Goal: Information Seeking & Learning: Compare options

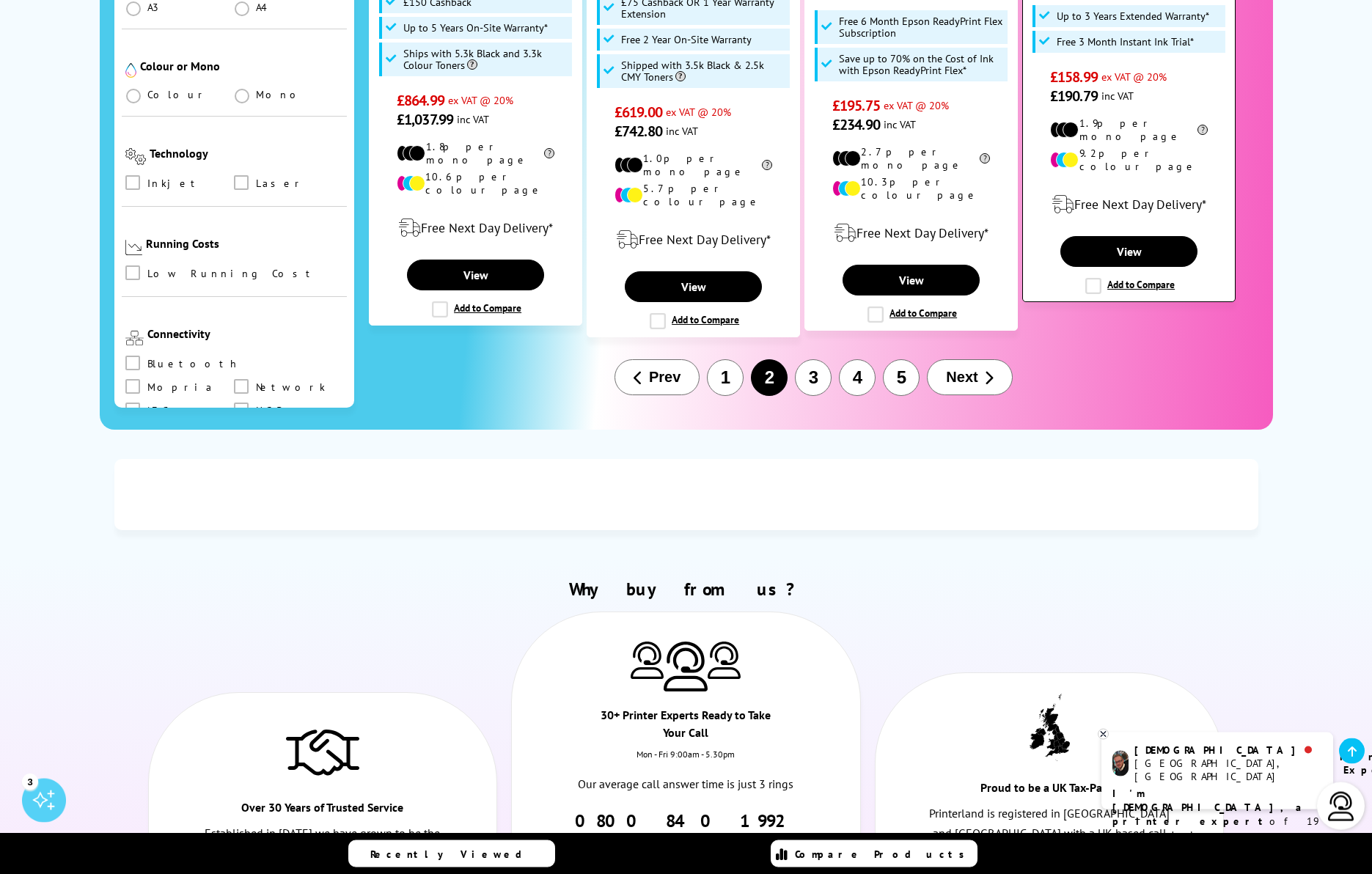
scroll to position [1922, 0]
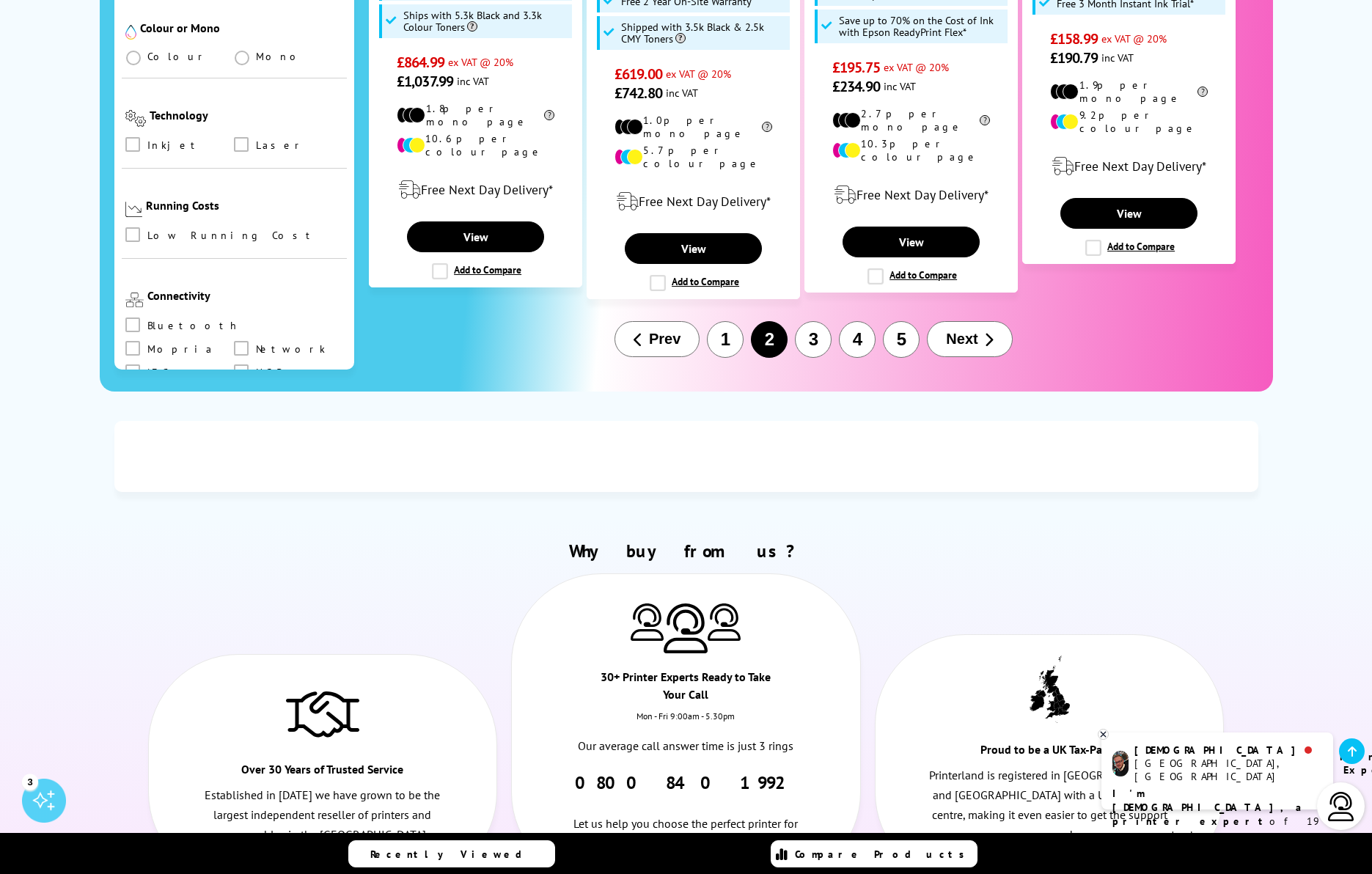
click at [809, 321] on button "3" at bounding box center [813, 339] width 37 height 37
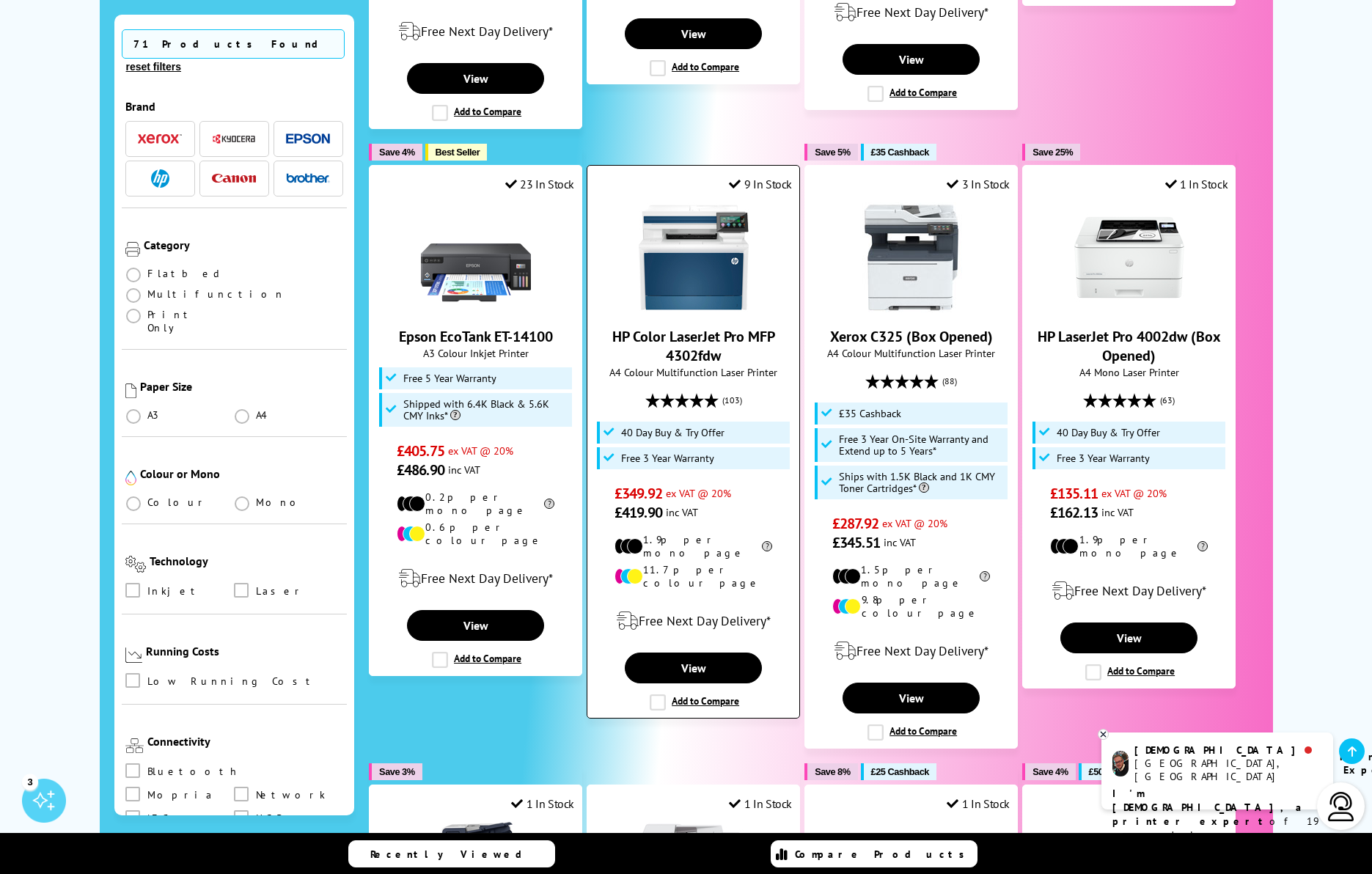
scroll to position [836, 0]
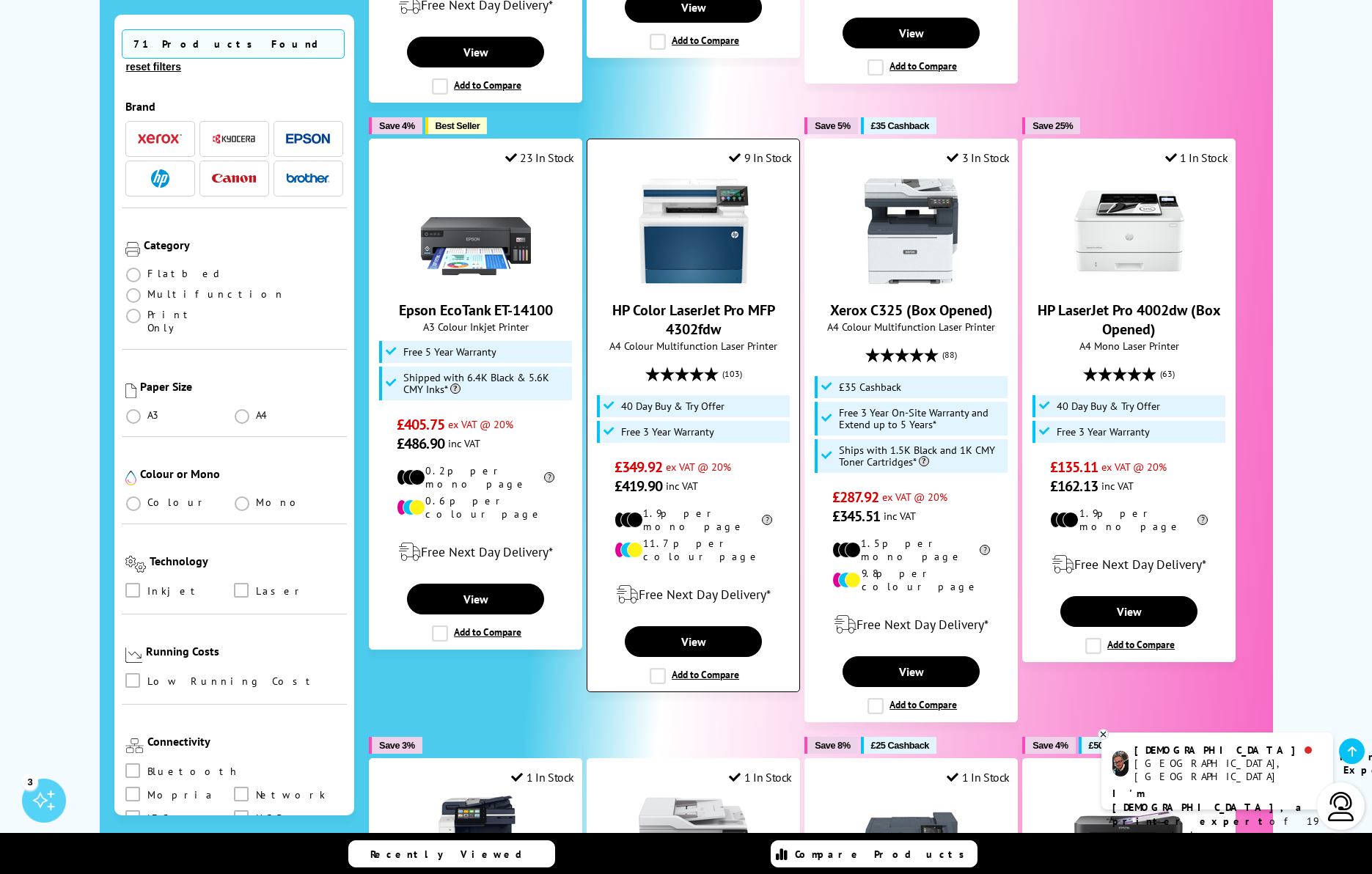
click at [660, 668] on label "Add to Compare" at bounding box center [695, 676] width 89 height 16
click at [0, 0] on input "Add to Compare" at bounding box center [0, 0] width 0 height 0
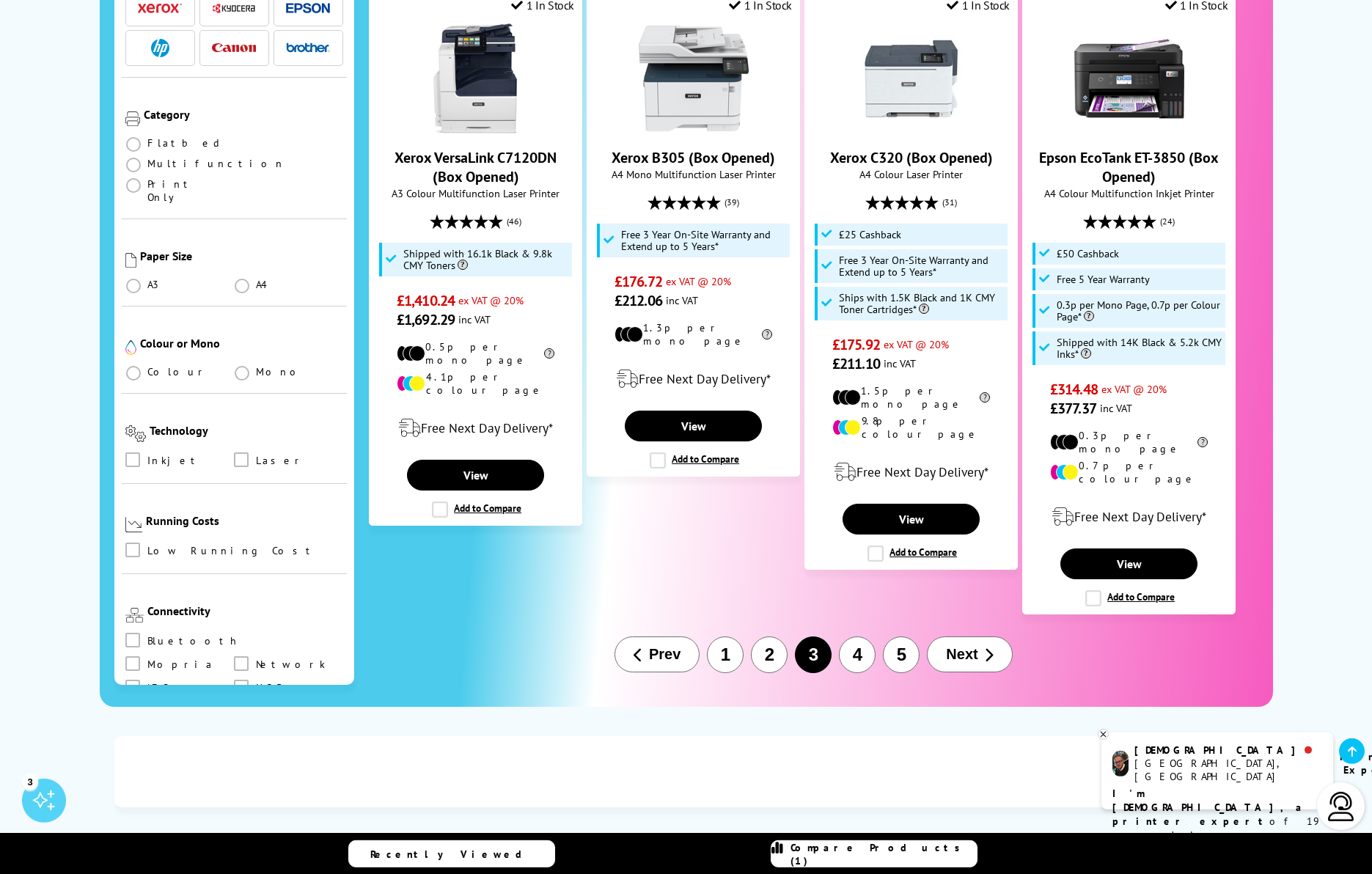
scroll to position [2006, 0]
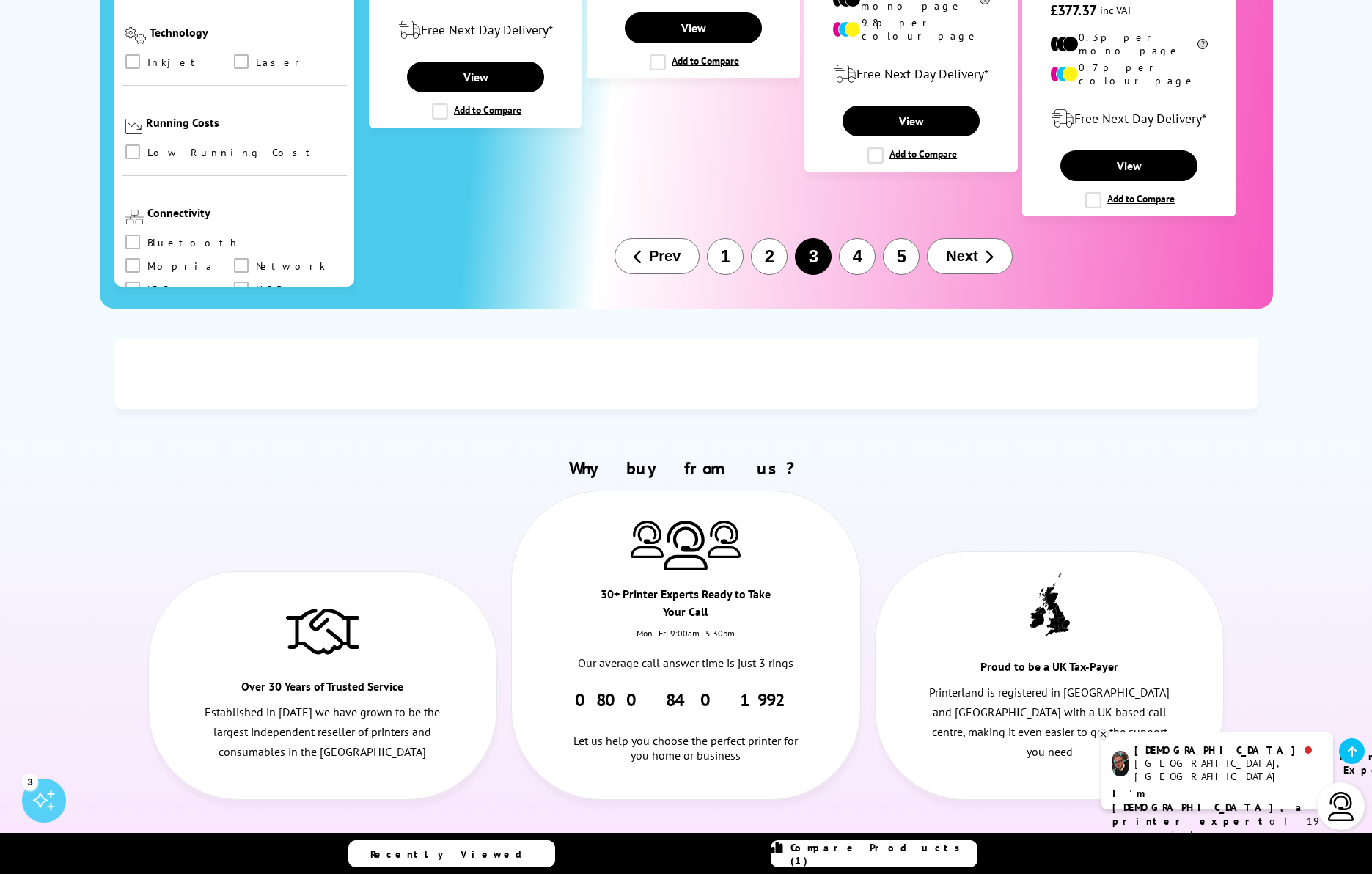
click at [861, 238] on button "4" at bounding box center [858, 256] width 37 height 37
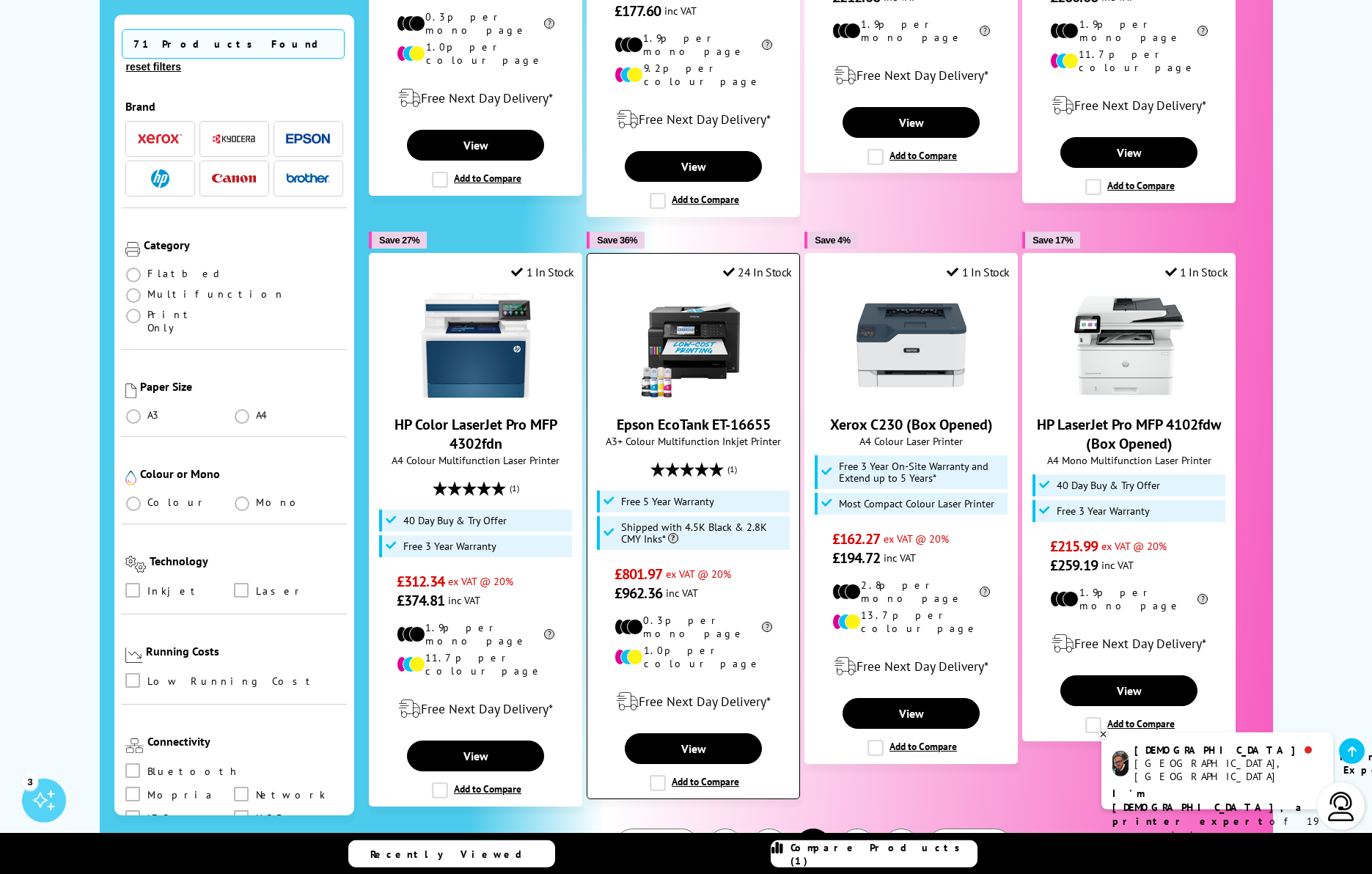
scroll to position [1337, 0]
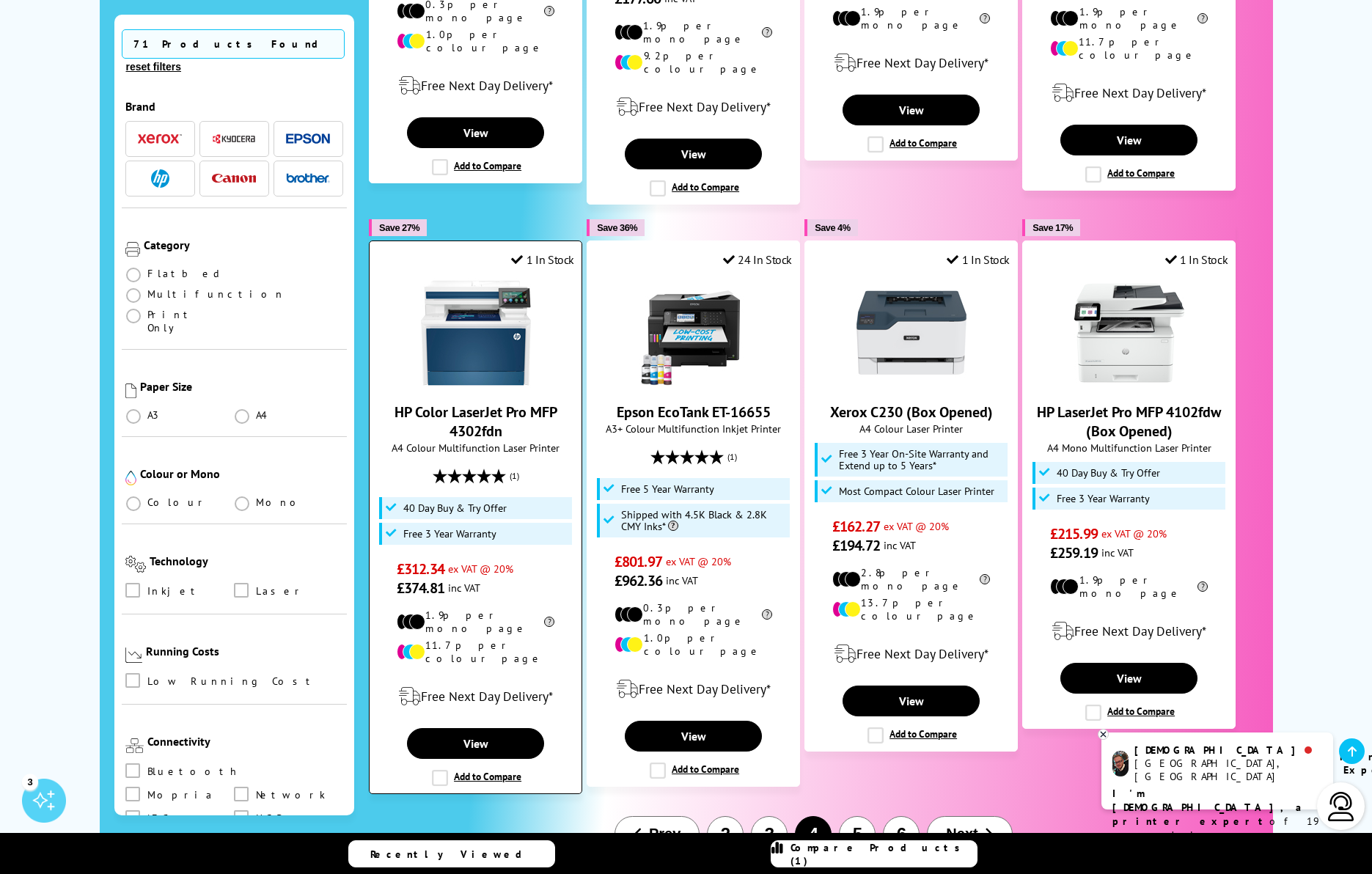
click at [436, 769] on label "Add to Compare" at bounding box center [477, 777] width 89 height 16
click at [0, 0] on input "Add to Compare" at bounding box center [0, 0] width 0 height 0
click at [861, 817] on button "5" at bounding box center [858, 836] width 37 height 37
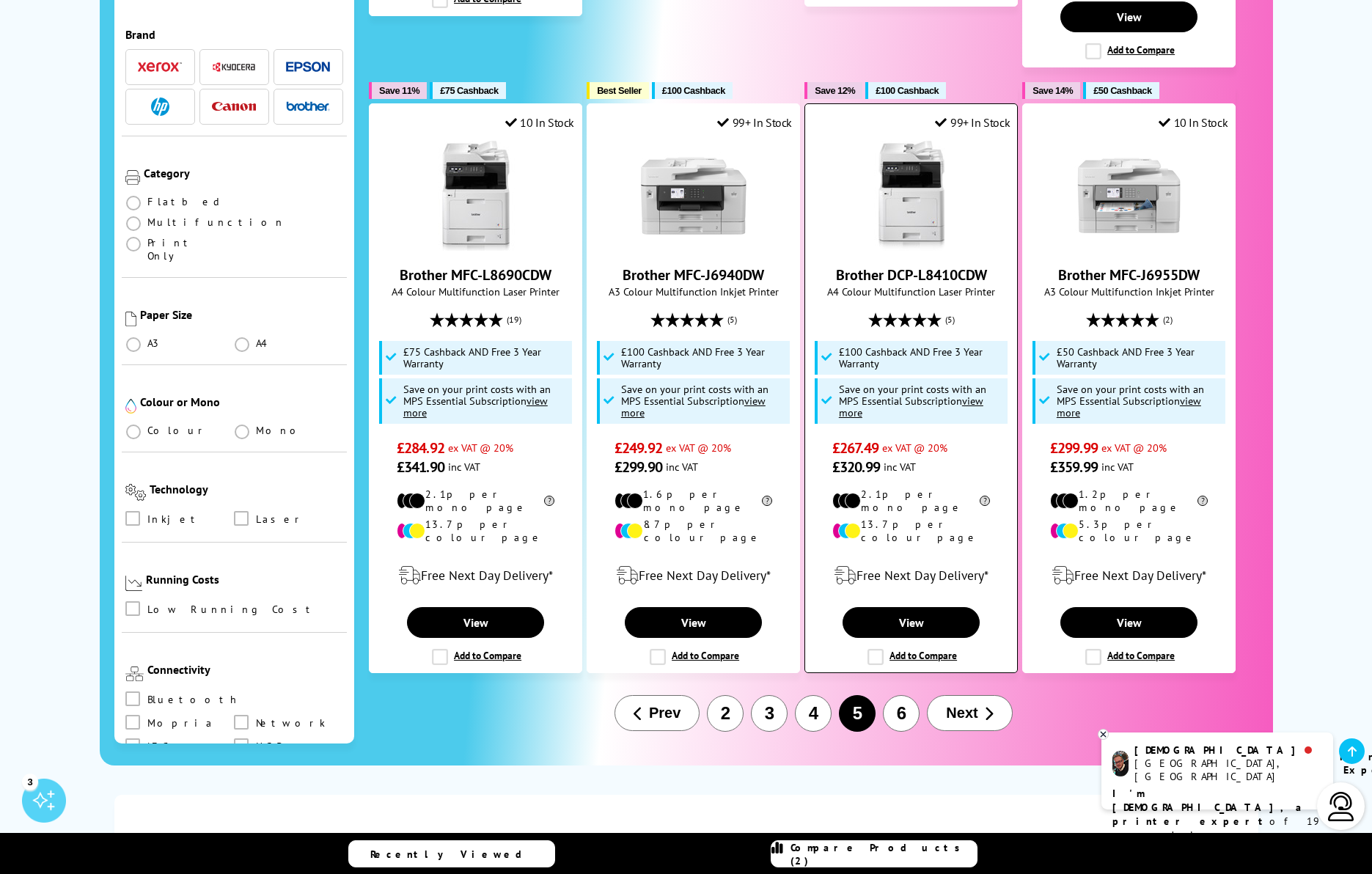
scroll to position [1588, 0]
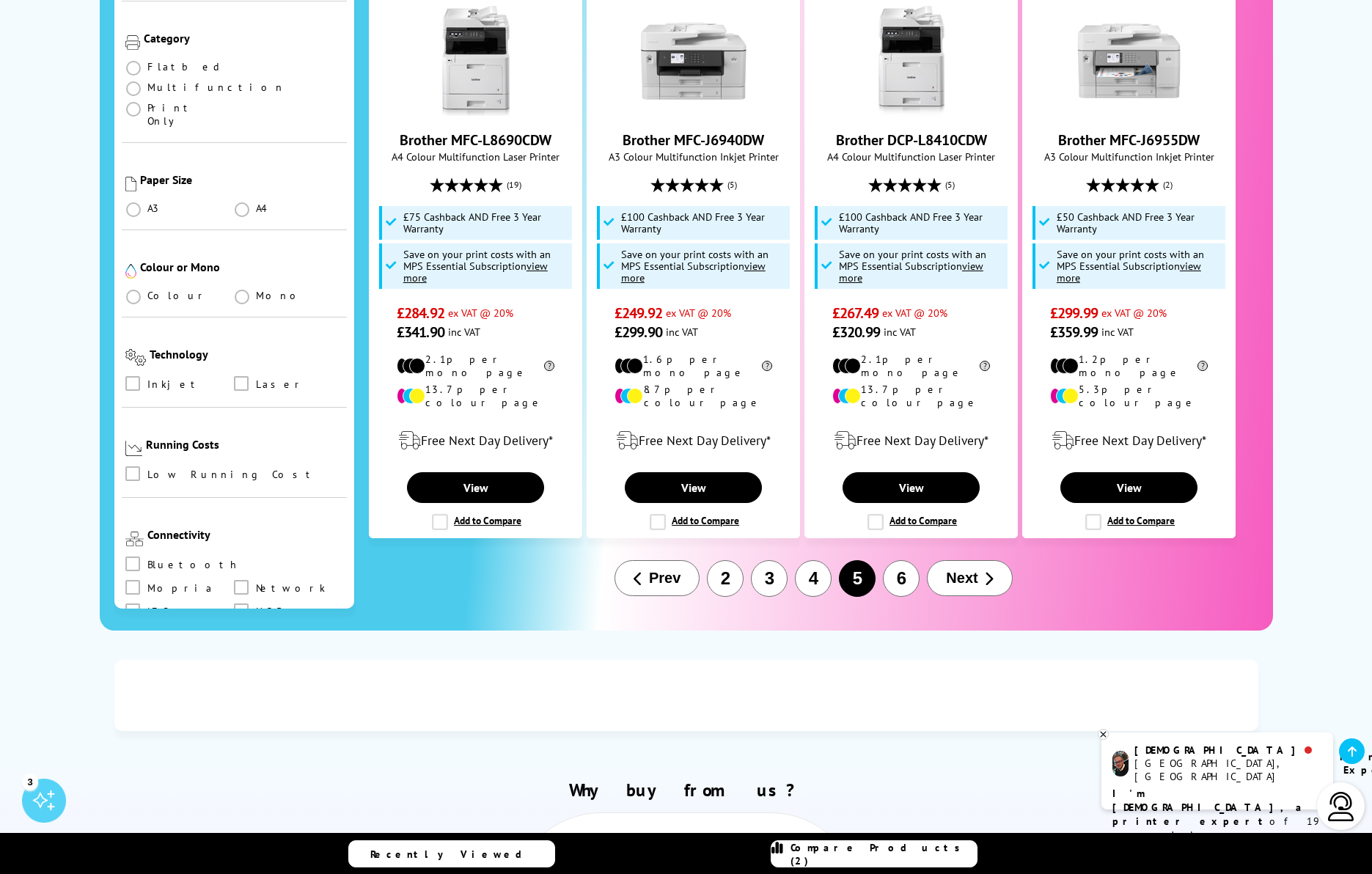
click at [894, 560] on button "6" at bounding box center [902, 579] width 37 height 37
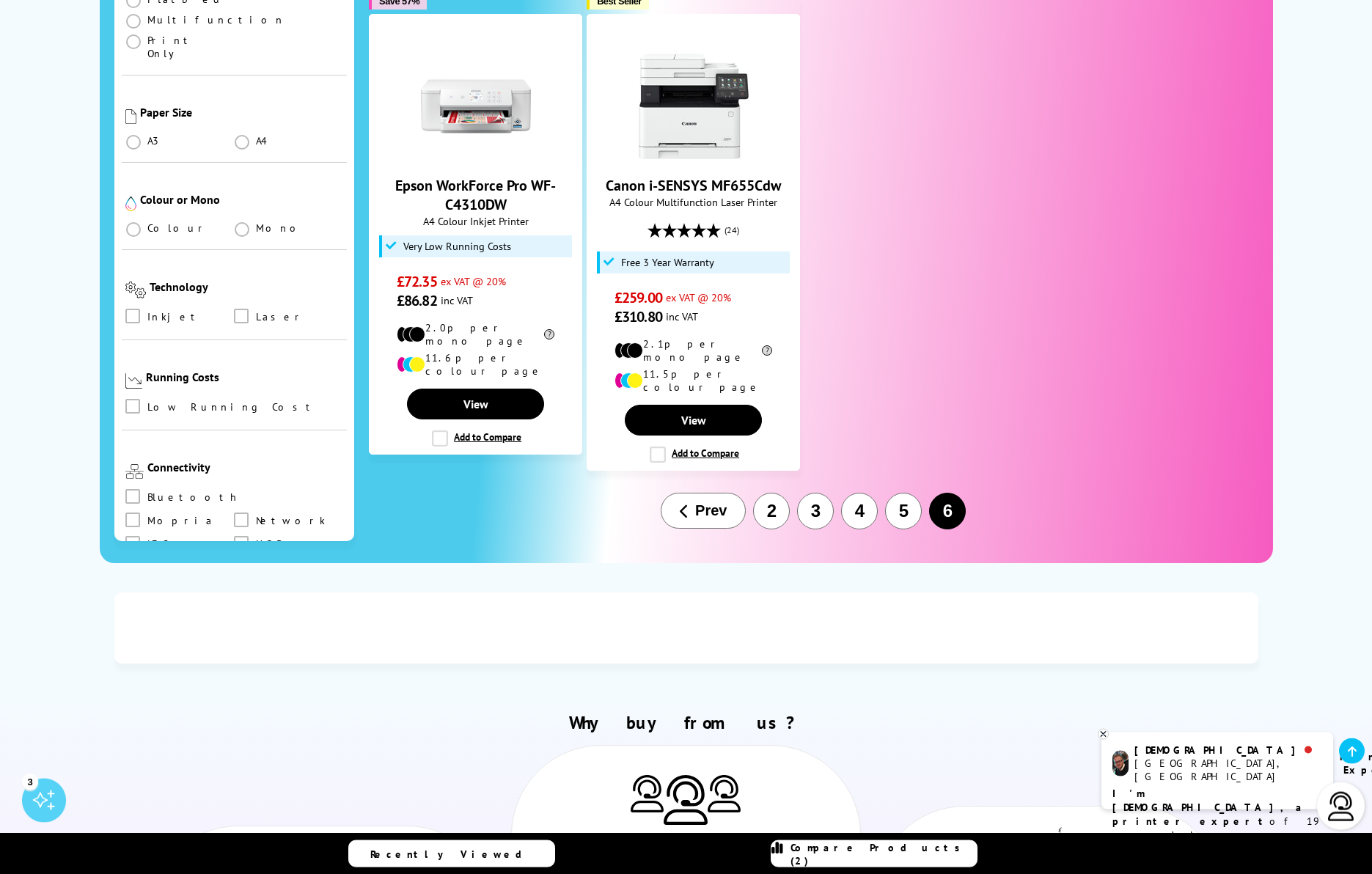
scroll to position [1671, 0]
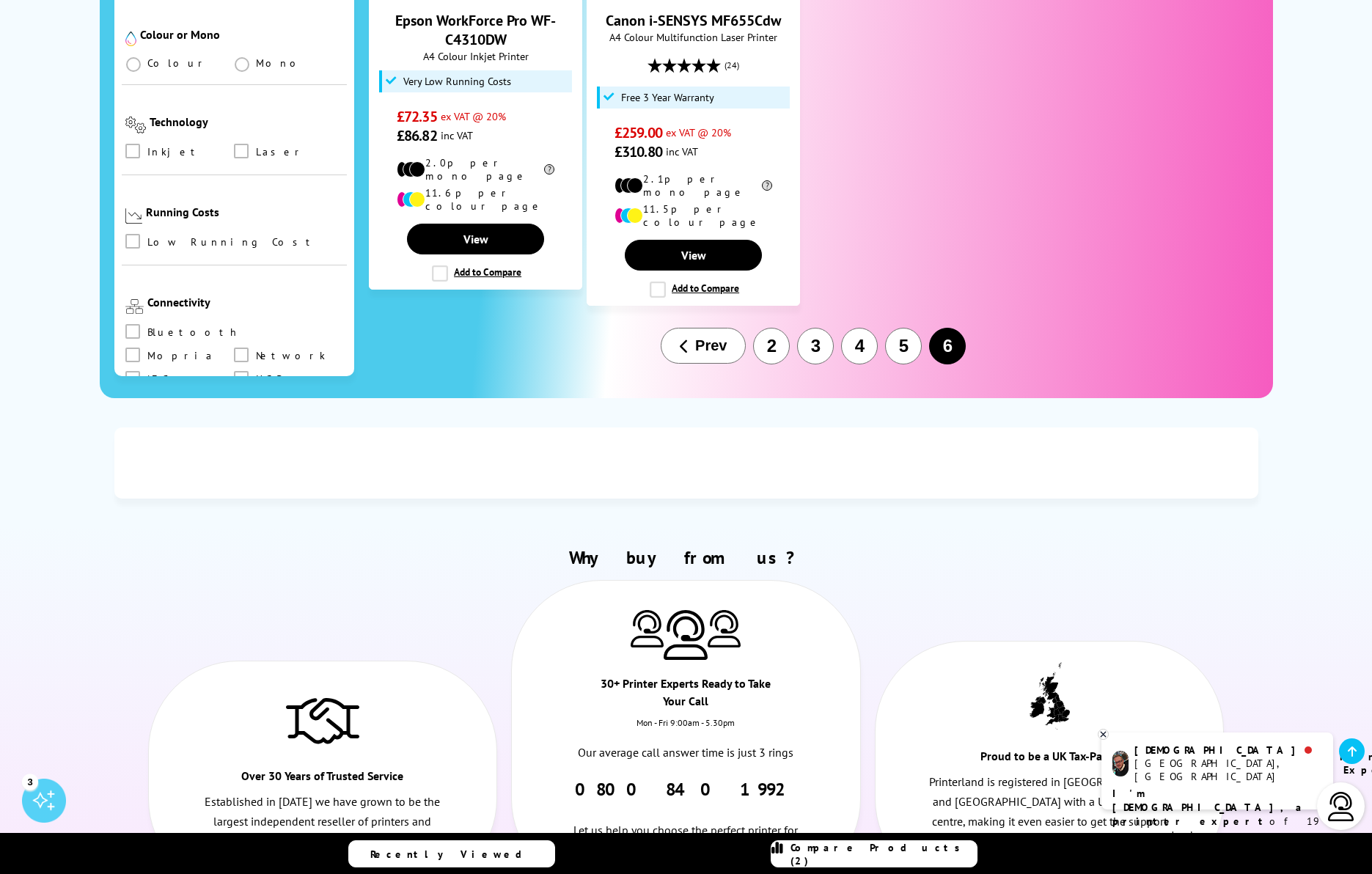
click at [691, 327] on button "Prev" at bounding box center [703, 345] width 85 height 36
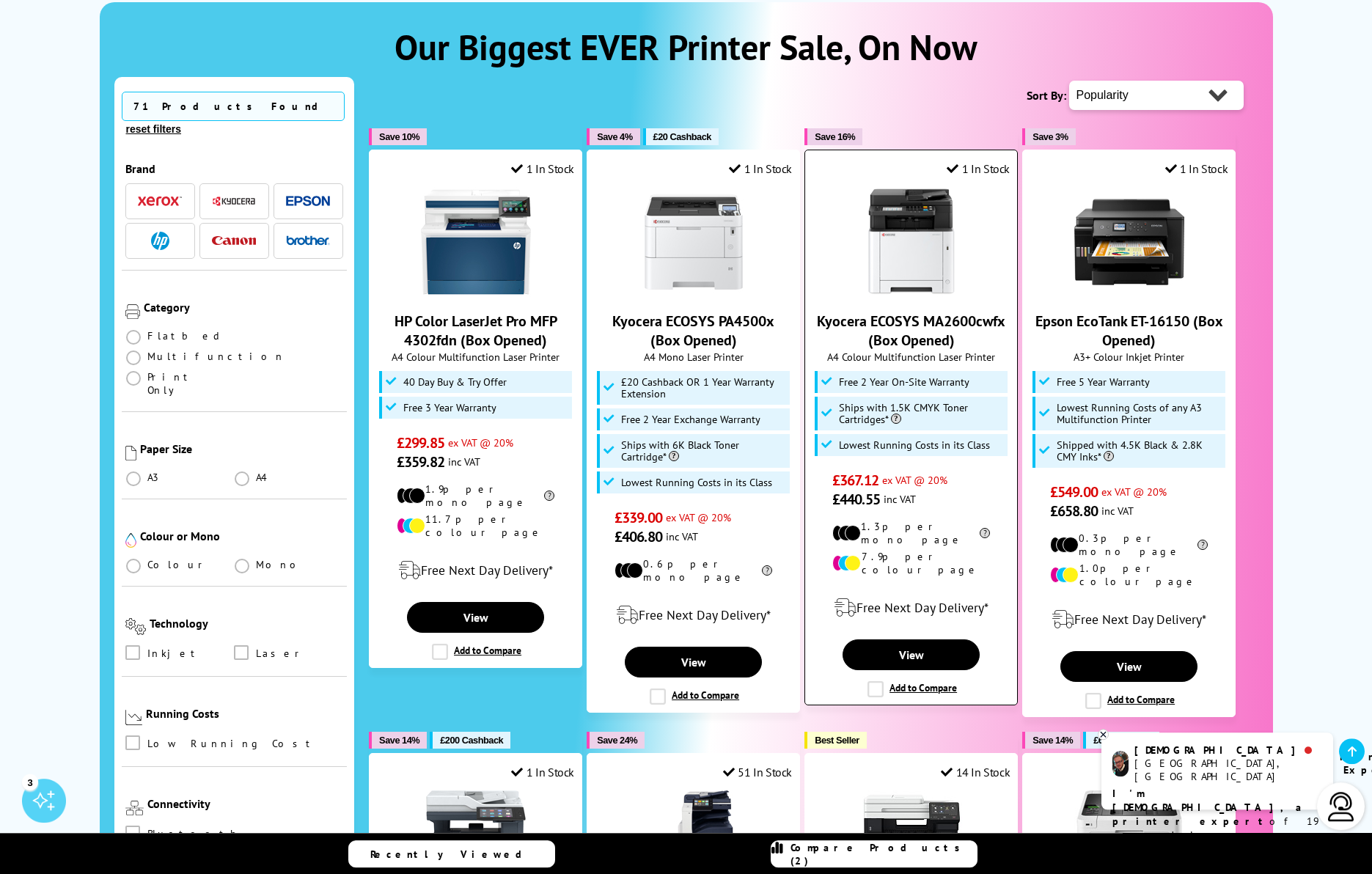
scroll to position [251, 0]
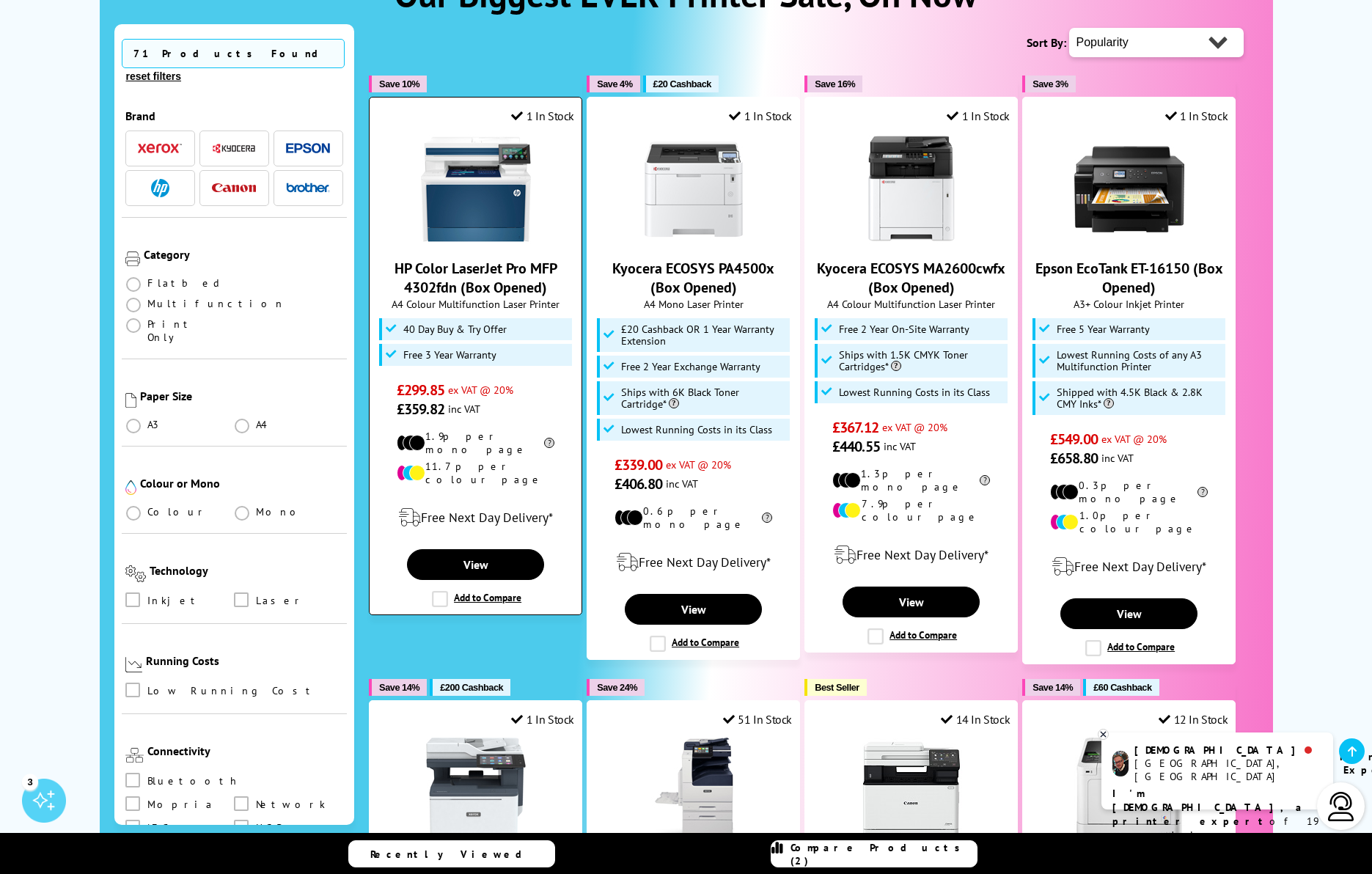
click at [440, 591] on label "Add to Compare" at bounding box center [477, 599] width 89 height 16
click at [0, 0] on input "Add to Compare" at bounding box center [0, 0] width 0 height 0
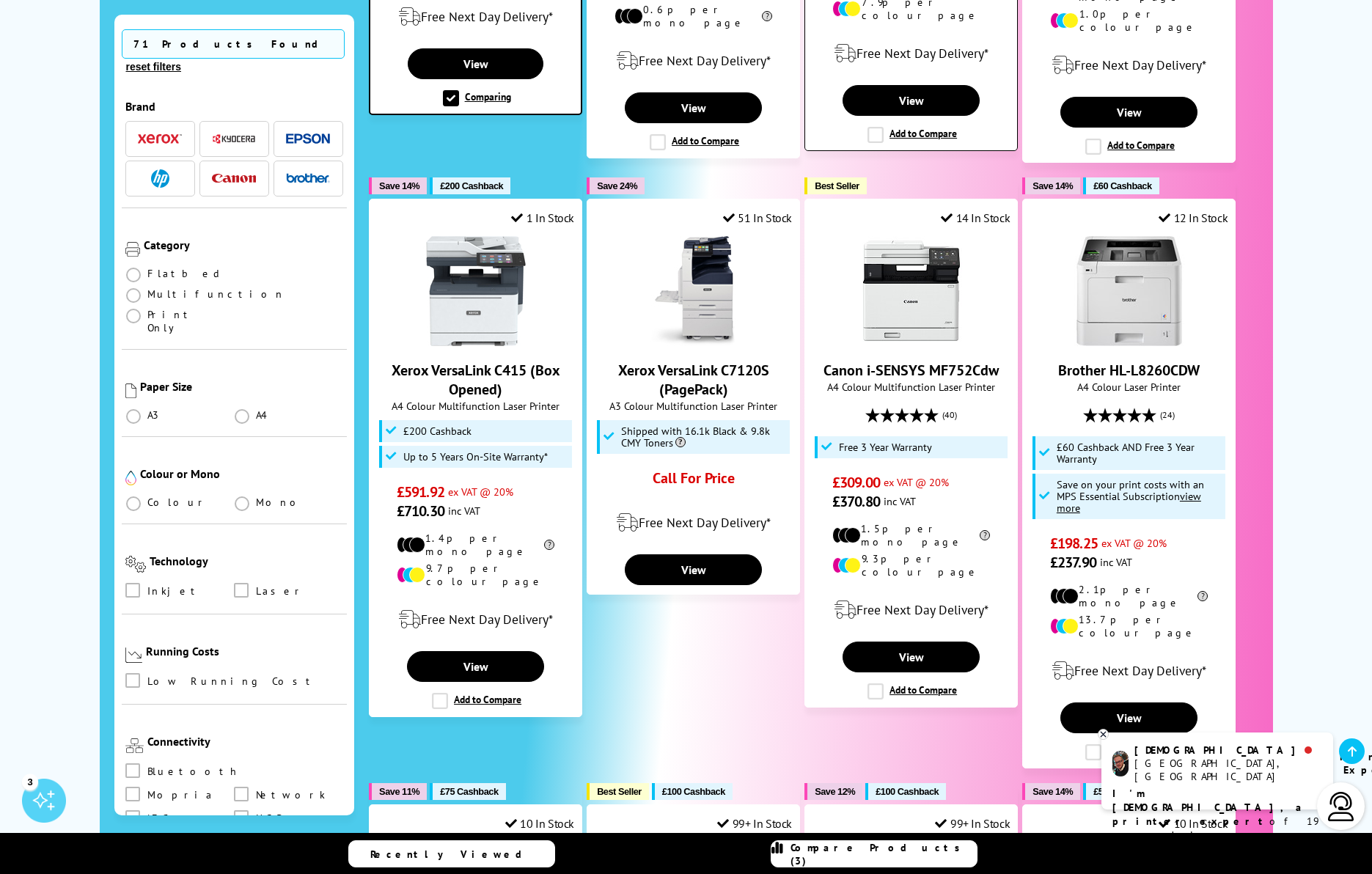
scroll to position [1421, 0]
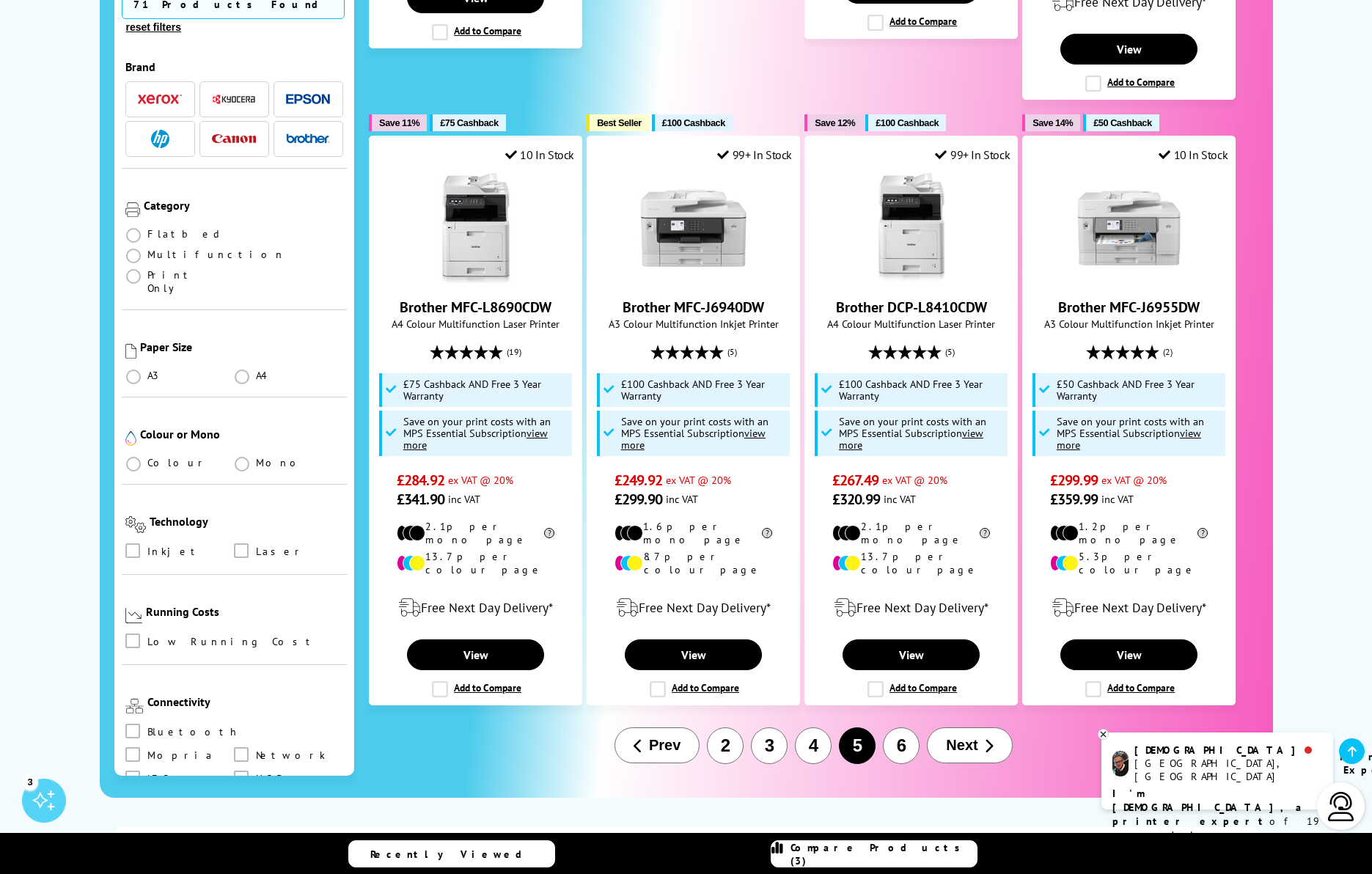
click at [716, 727] on button "2" at bounding box center [725, 745] width 37 height 37
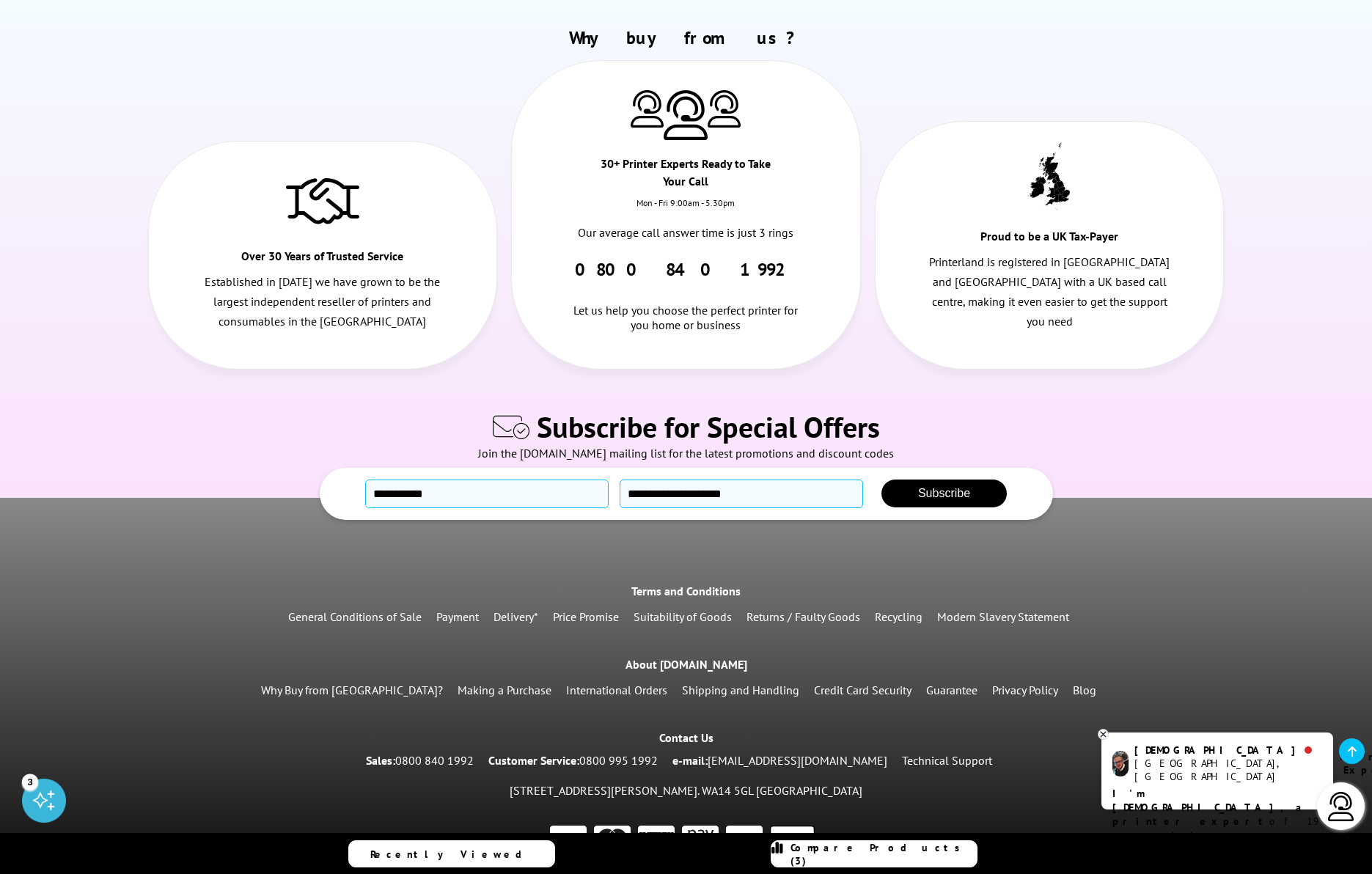
scroll to position [1850, 0]
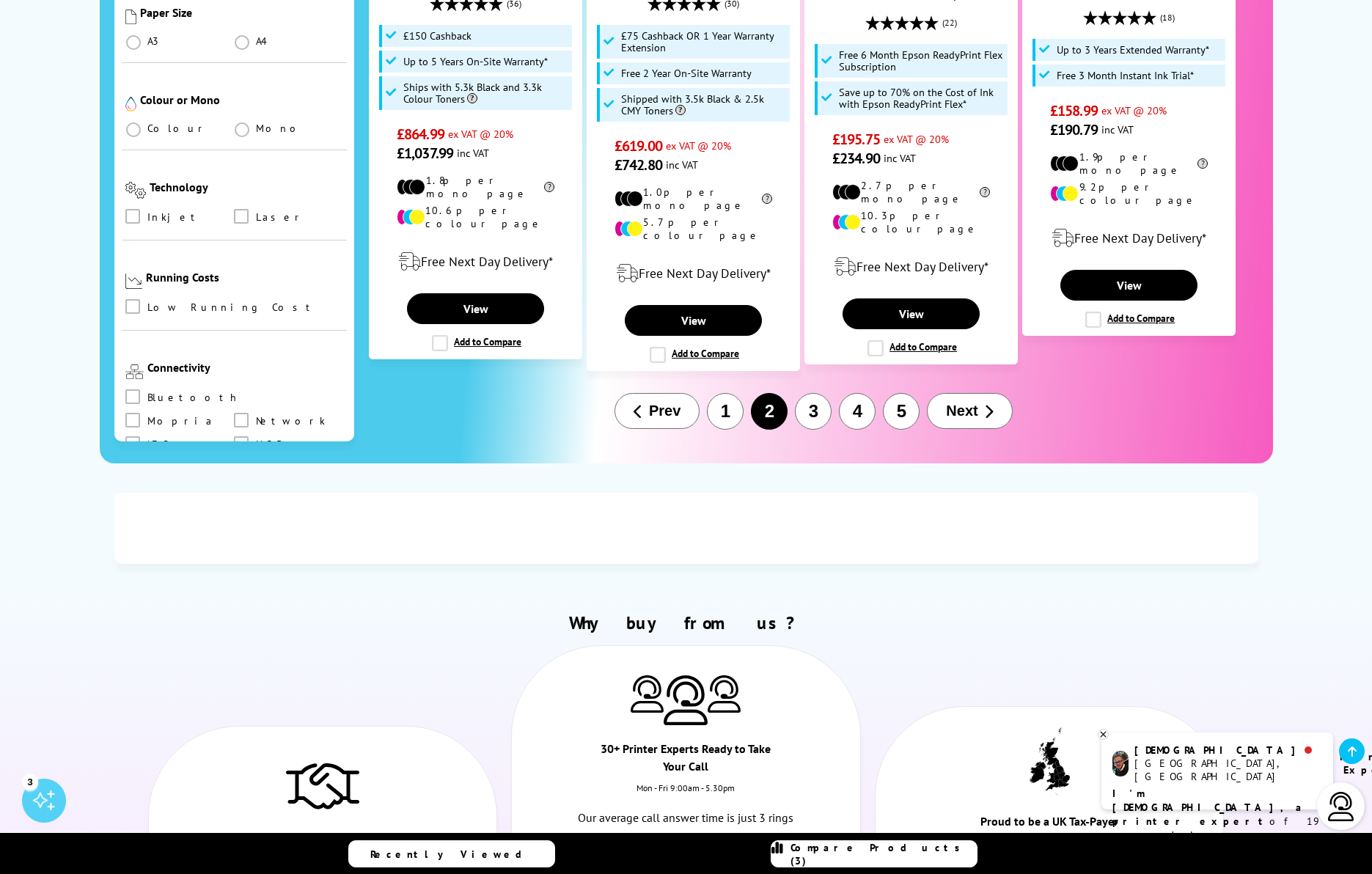
click at [714, 393] on button "1" at bounding box center [725, 411] width 37 height 37
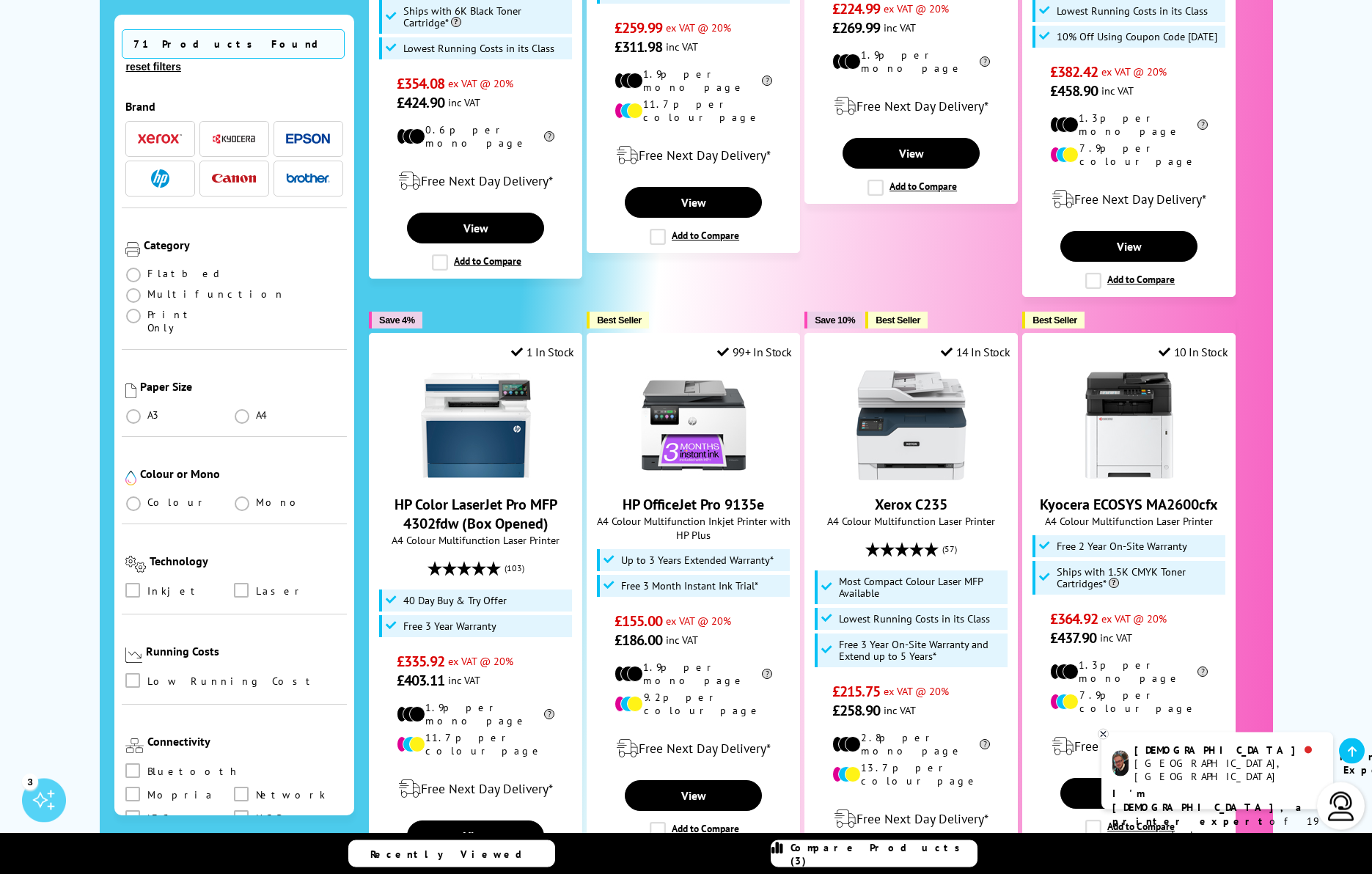
scroll to position [1337, 0]
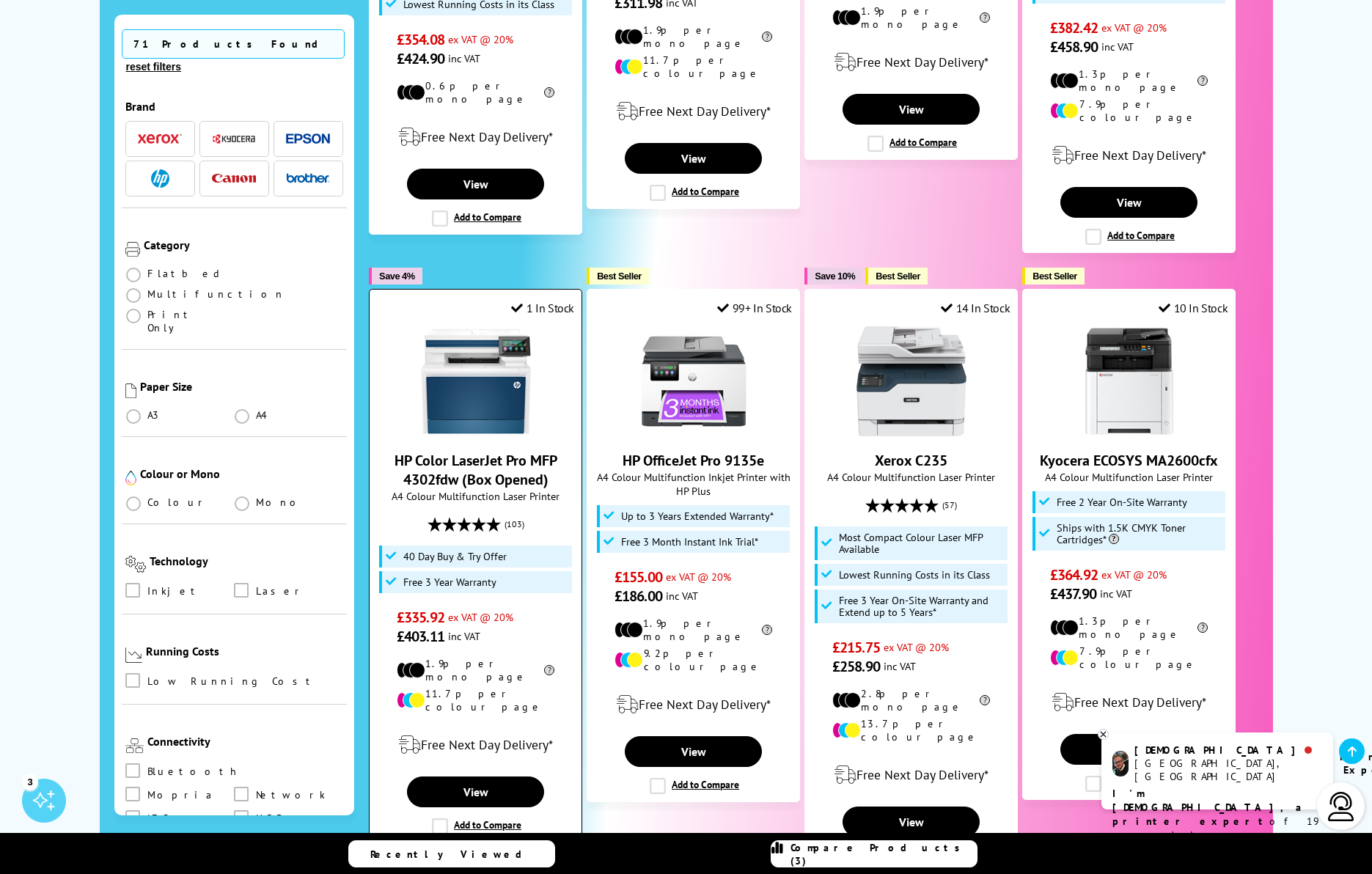
click at [437, 818] on label "Add to Compare" at bounding box center [477, 826] width 89 height 16
click at [0, 0] on input "Add to Compare" at bounding box center [0, 0] width 0 height 0
click at [858, 856] on span "Compare Products (4)" at bounding box center [883, 853] width 186 height 26
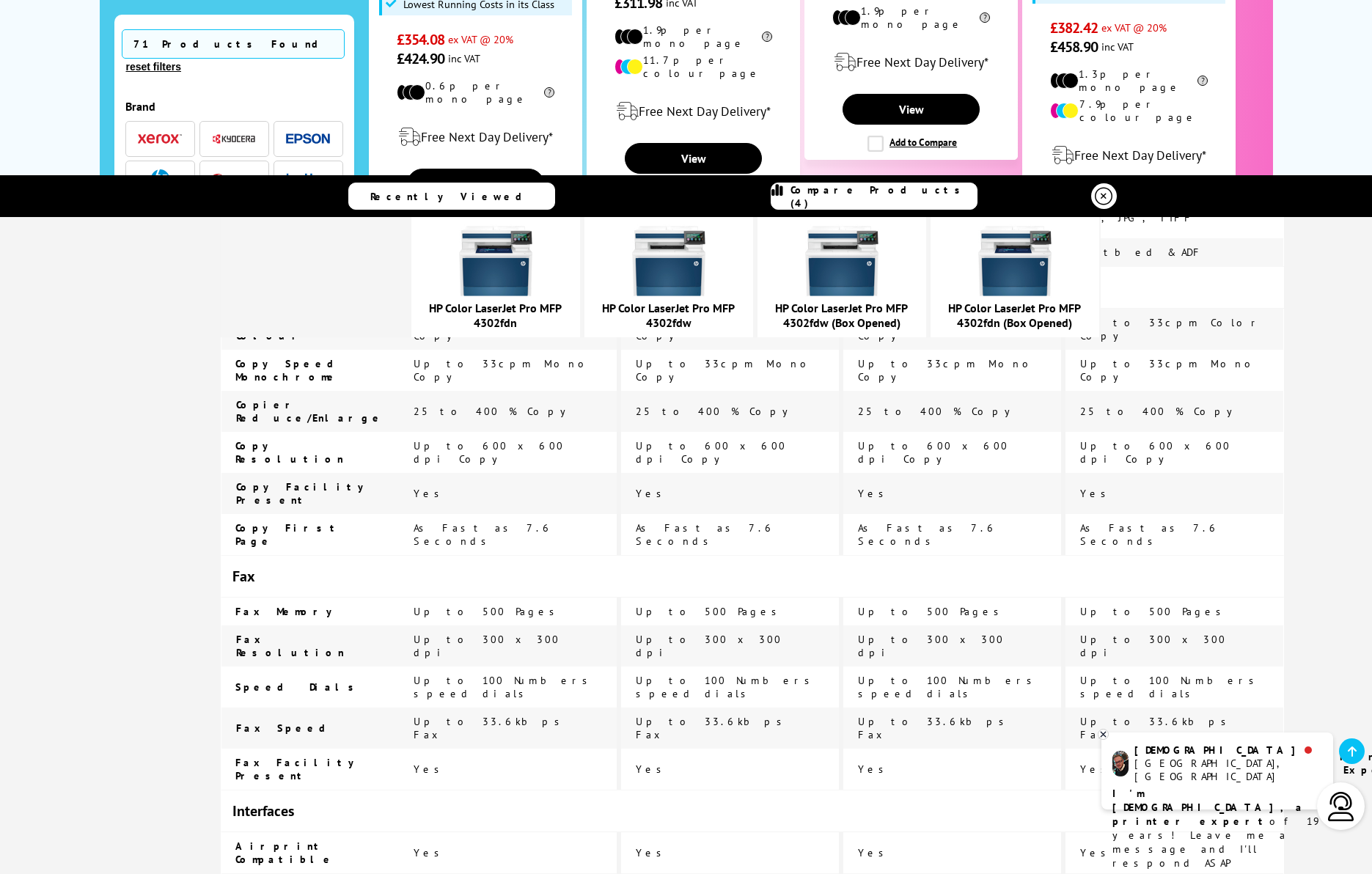
scroll to position [1742, 0]
